Goal: Contribute content: Contribute content

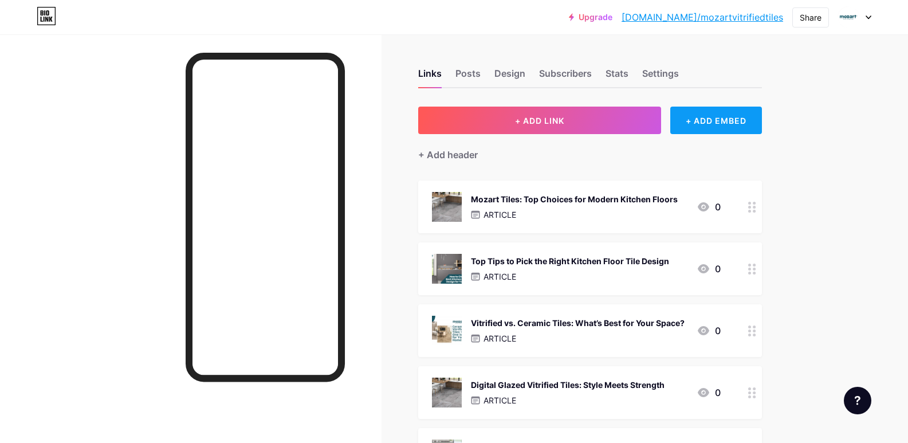
click at [699, 125] on div "+ ADD EMBED" at bounding box center [715, 121] width 91 height 28
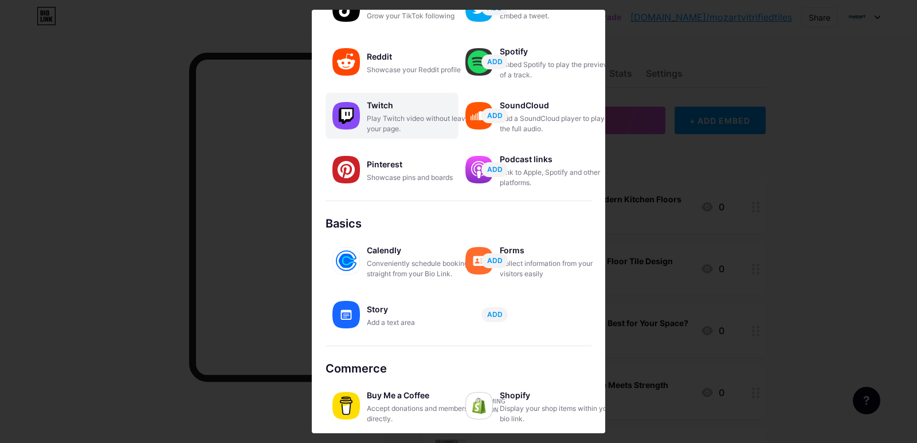
scroll to position [160, 0]
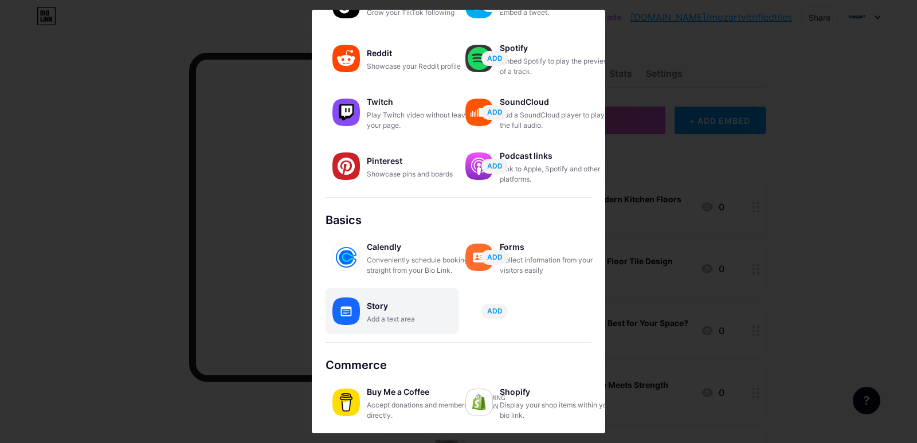
click at [395, 313] on div "Story" at bounding box center [424, 306] width 115 height 16
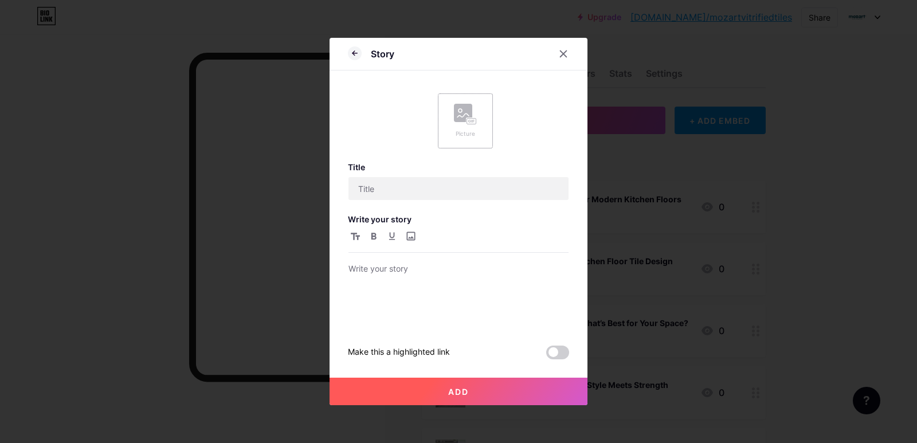
click at [473, 130] on div "Picture" at bounding box center [465, 134] width 23 height 9
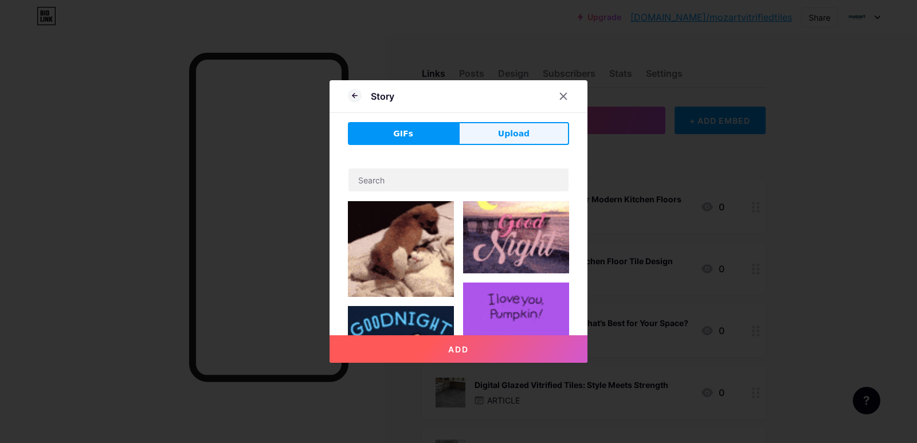
click at [497, 138] on button "Upload" at bounding box center [513, 133] width 111 height 23
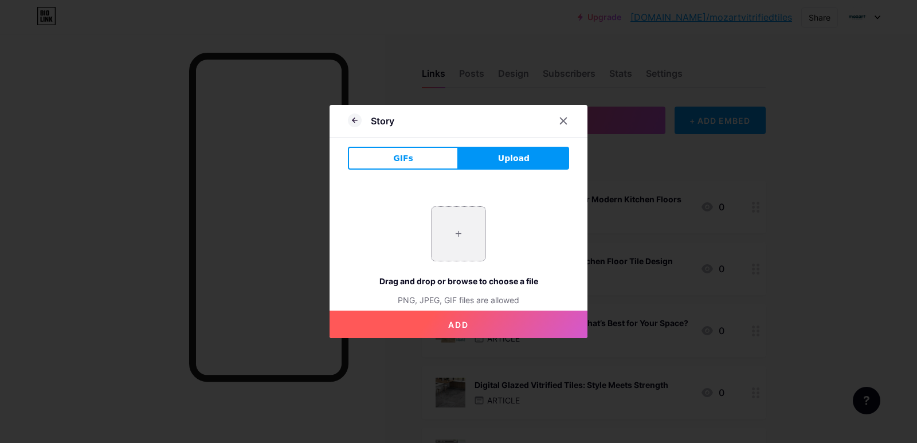
click at [452, 242] on input "file" at bounding box center [459, 234] width 54 height 54
type input "C:\fakepath\imgi_3_2000_68e8a9028b948.jpeg"
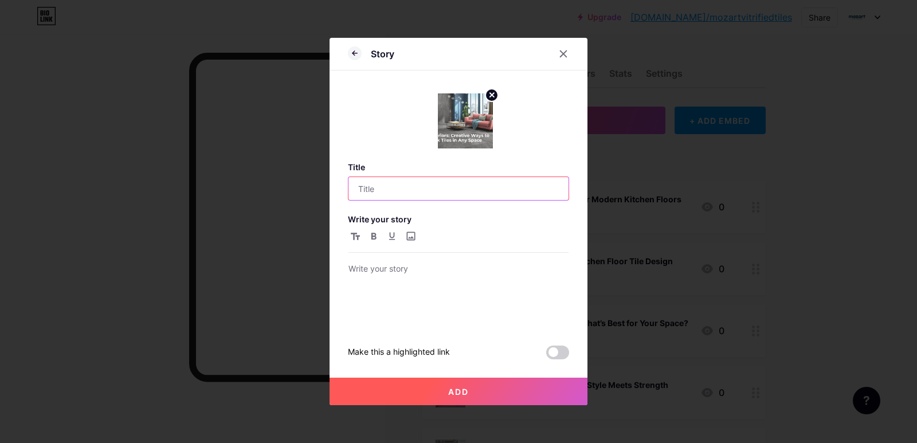
click at [432, 177] on input "text" at bounding box center [458, 188] width 220 height 23
paste input "Stylish Black Tile Design Ideas for Modern Interiors"
type input "Stylish Black Tile Design Ideas for Modern Interiors"
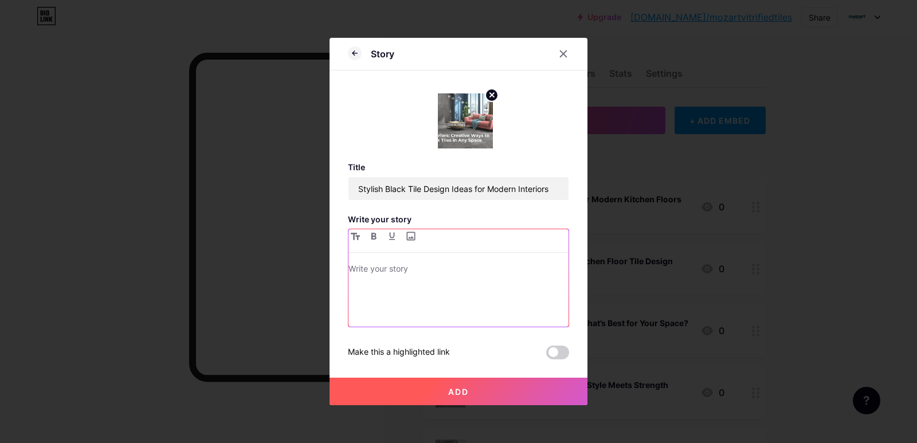
click at [429, 285] on div at bounding box center [458, 294] width 220 height 65
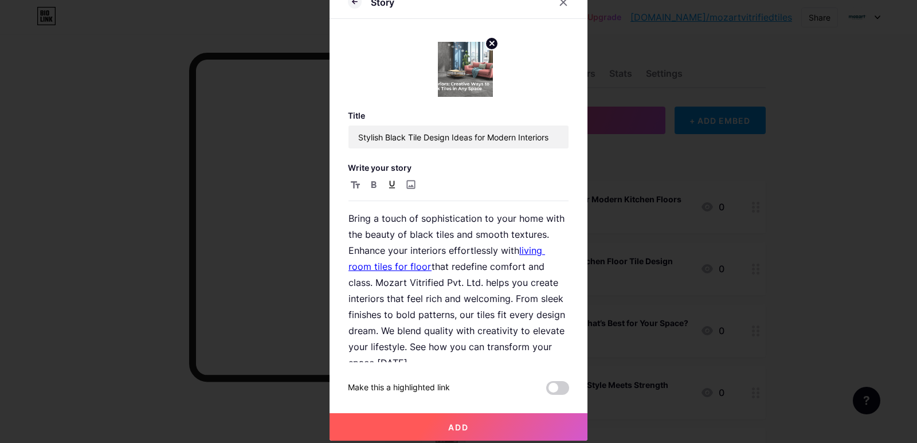
click at [471, 423] on button "Add" at bounding box center [459, 427] width 258 height 28
